Goal: Find specific page/section: Find specific page/section

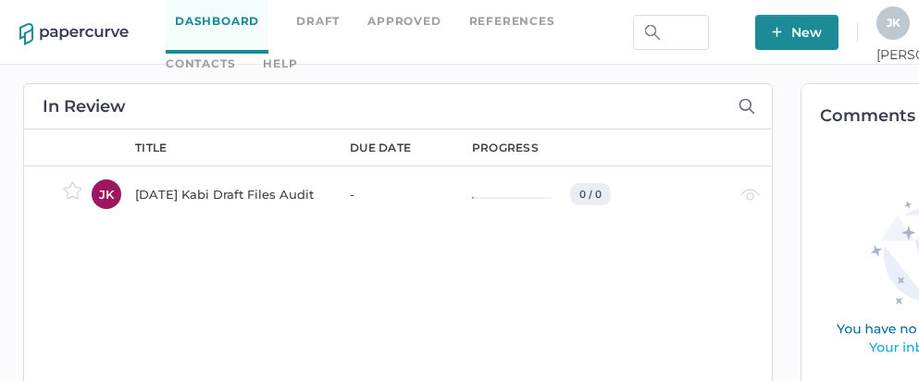
click at [235, 54] on link "Contacts" at bounding box center [200, 64] width 69 height 20
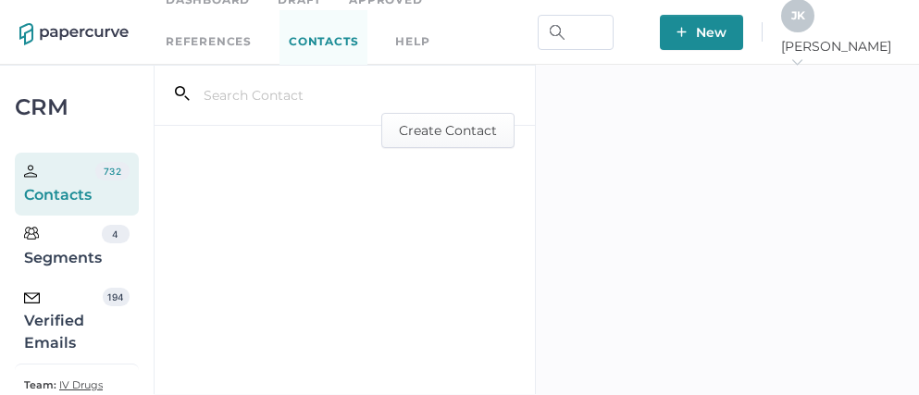
click at [68, 327] on div "Verified Emails" at bounding box center [63, 321] width 79 height 67
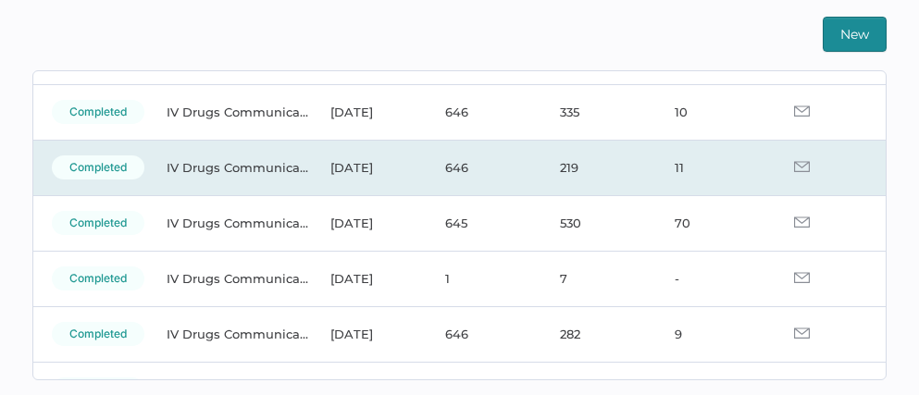
scroll to position [118, 0]
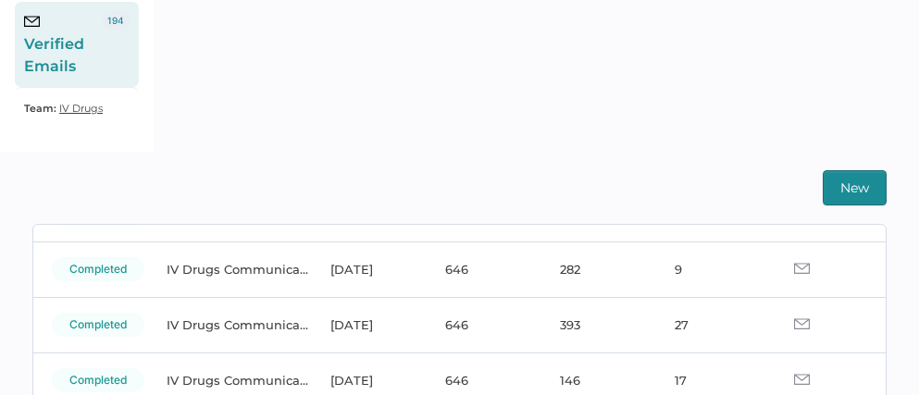
scroll to position [283, 0]
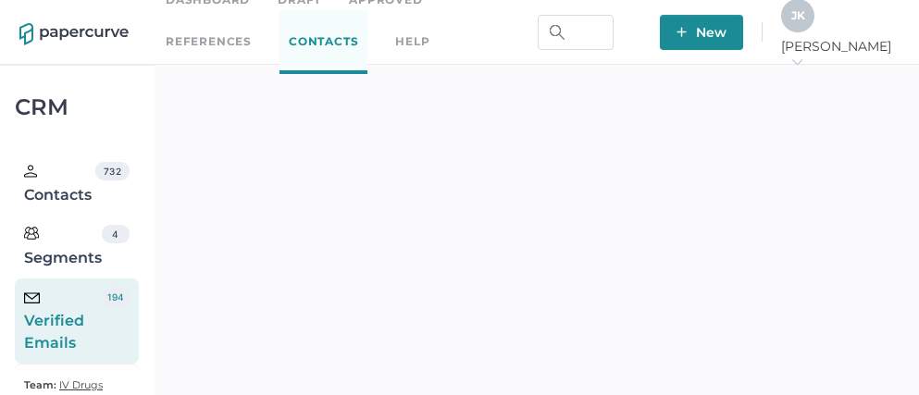
click at [805, 19] on span "J K" at bounding box center [798, 15] width 14 height 14
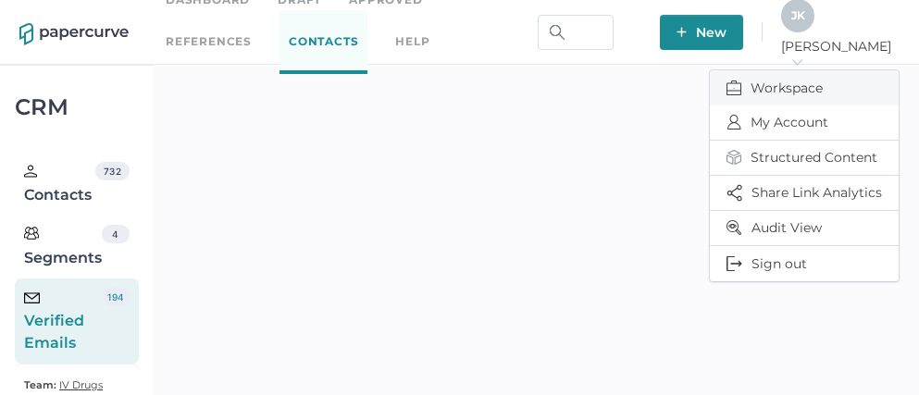
click at [780, 75] on span "Workspace" at bounding box center [803, 87] width 155 height 35
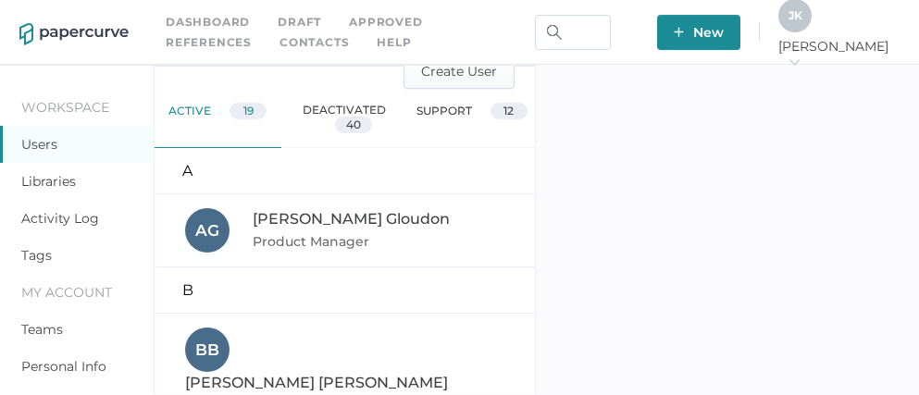
scroll to position [60, 0]
click at [340, 110] on div "deactivated 40" at bounding box center [344, 117] width 127 height 59
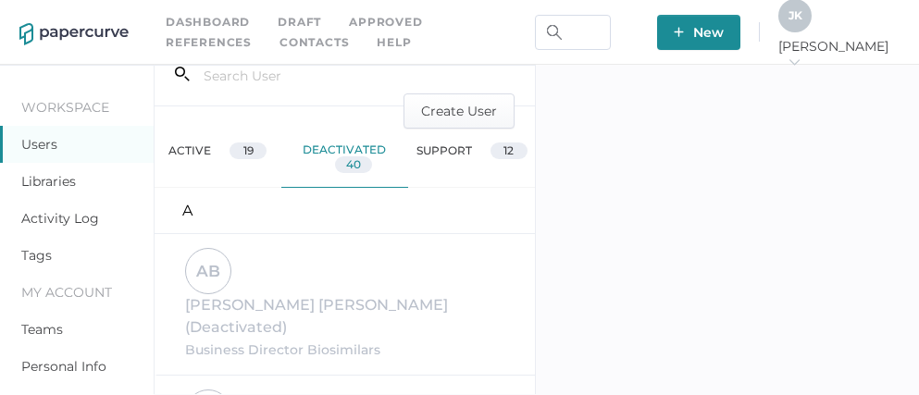
scroll to position [0, 0]
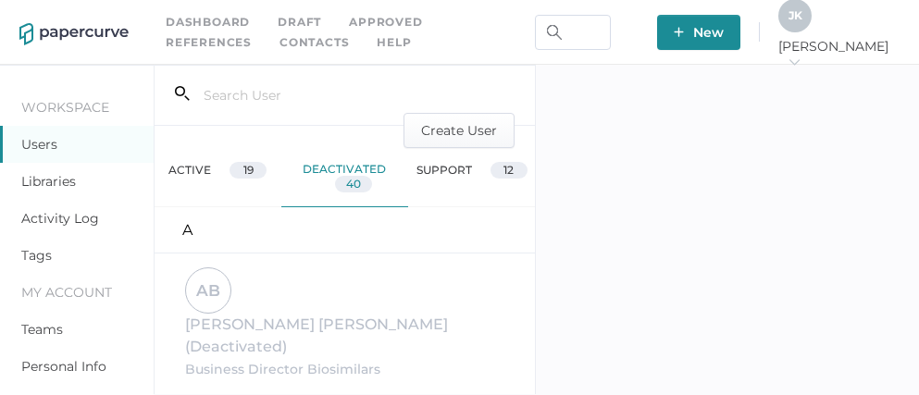
click at [189, 175] on div "active 19" at bounding box center [218, 177] width 127 height 59
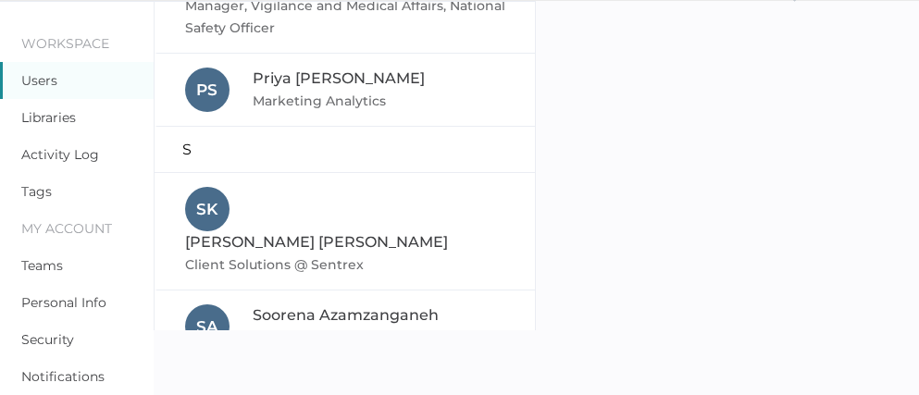
scroll to position [2010, 0]
